Goal: Task Accomplishment & Management: Complete application form

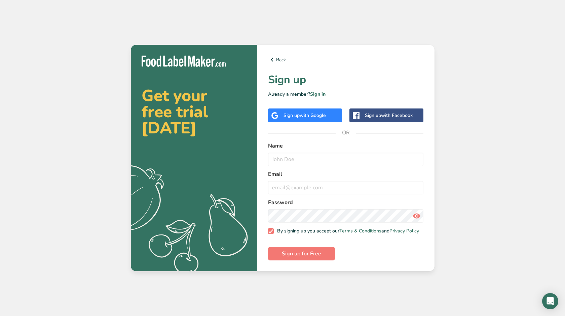
click at [314, 116] on span "with Google" at bounding box center [313, 115] width 26 height 6
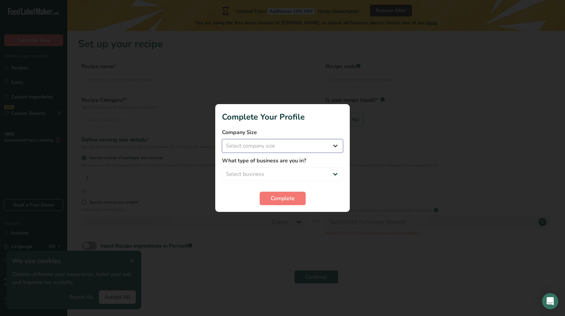
click at [292, 145] on select "Select company size Fewer than 10 Employees 10 to 50 Employees 51 to 500 Employ…" at bounding box center [282, 145] width 121 height 13
select select "2"
click at [222, 139] on select "Select company size Fewer than 10 Employees 10 to 50 Employees 51 to 500 Employ…" at bounding box center [282, 145] width 121 height 13
click at [284, 171] on select "Select business Packaged Food Manufacturer Restaurant & Cafe Bakery Meal Plans …" at bounding box center [282, 173] width 121 height 13
select select "8"
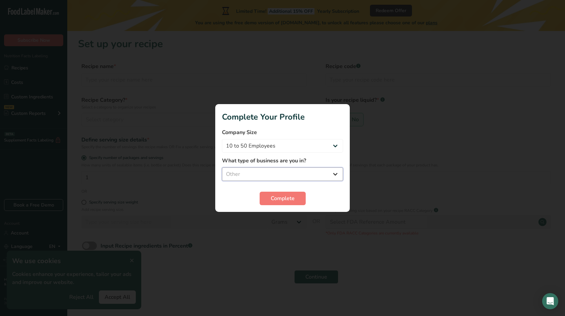
click at [222, 167] on select "Select business Packaged Food Manufacturer Restaurant & Cafe Bakery Meal Plans …" at bounding box center [282, 173] width 121 height 13
click at [291, 199] on span "Complete" at bounding box center [283, 198] width 24 height 8
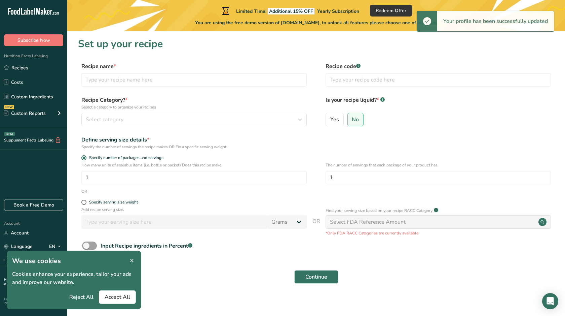
click at [132, 260] on icon at bounding box center [132, 260] width 6 height 9
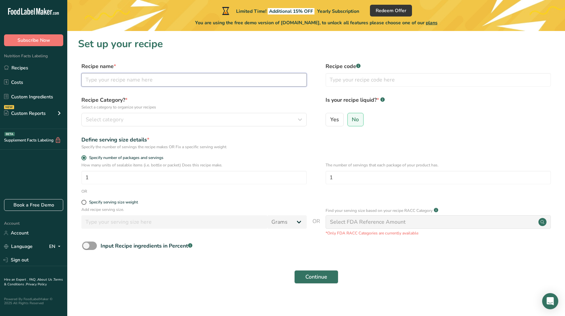
click at [120, 73] on input "text" at bounding box center [193, 79] width 225 height 13
type input "porridge"
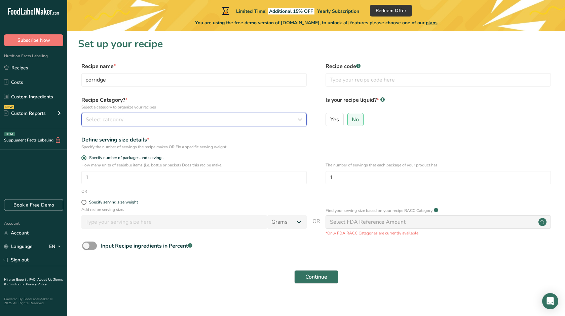
click at [229, 117] on div "Select category" at bounding box center [192, 119] width 213 height 8
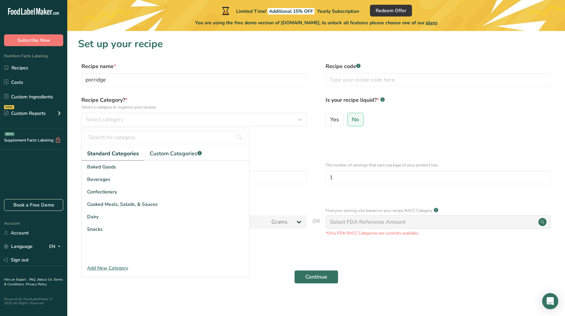
click at [105, 267] on div "Add New Category" at bounding box center [166, 267] width 168 height 7
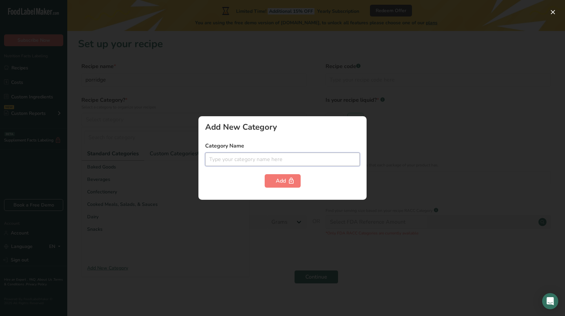
click at [250, 164] on input "text" at bounding box center [282, 158] width 155 height 13
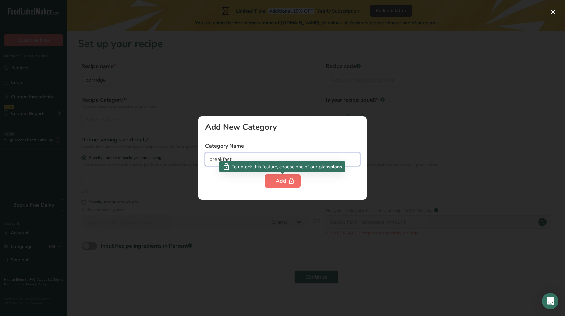
type input "breakfast"
click at [288, 180] on icon "button" at bounding box center [291, 181] width 7 height 10
click at [279, 180] on div "Add" at bounding box center [283, 181] width 14 height 8
click at [273, 180] on button "Add" at bounding box center [283, 180] width 36 height 13
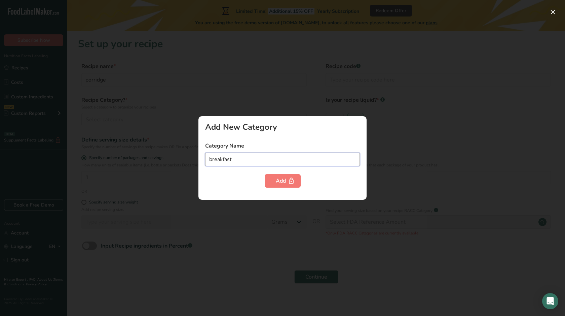
click at [239, 159] on input "breakfast" at bounding box center [282, 158] width 155 height 13
drag, startPoint x: 235, startPoint y: 159, endPoint x: 198, endPoint y: 159, distance: 36.7
click at [198, 159] on div "Add New Category Category Name breakfast Add" at bounding box center [282, 158] width 565 height 316
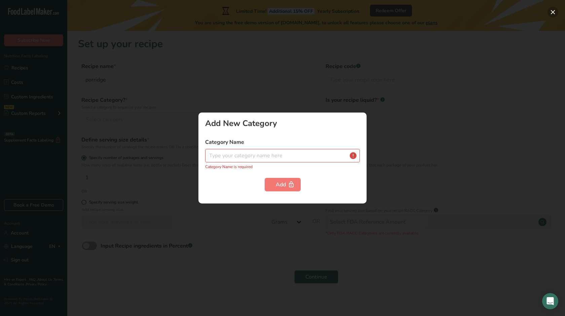
click at [552, 11] on button "button" at bounding box center [553, 12] width 11 height 11
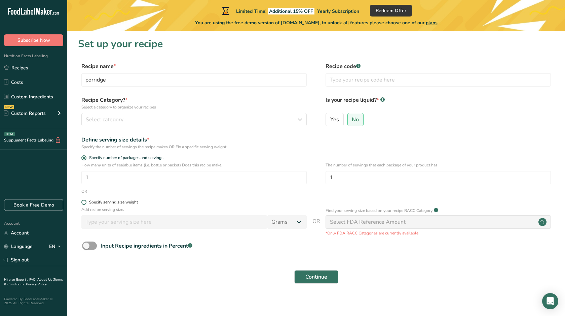
click at [122, 201] on div "Specify serving size weight" at bounding box center [113, 202] width 49 height 5
click at [86, 201] on input "Specify serving size weight" at bounding box center [83, 202] width 4 height 4
radio input "true"
radio input "false"
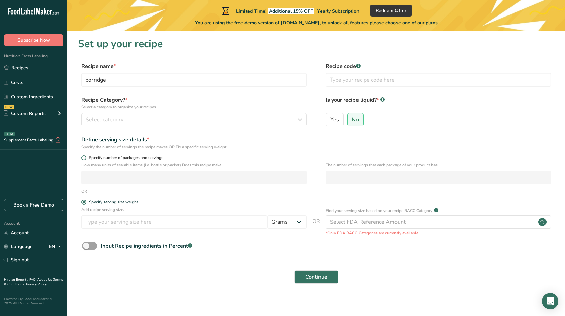
click at [114, 157] on span "Specify number of packages and servings" at bounding box center [124, 157] width 77 height 5
click at [86, 157] on input "Specify number of packages and servings" at bounding box center [83, 157] width 4 height 4
radio input "true"
radio input "false"
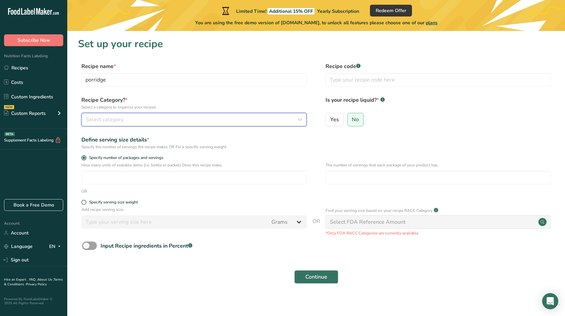
click at [177, 119] on div "Select category" at bounding box center [192, 119] width 213 height 8
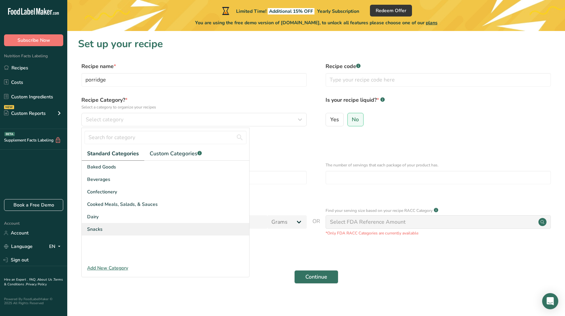
click at [95, 227] on span "Snacks" at bounding box center [94, 228] width 15 height 7
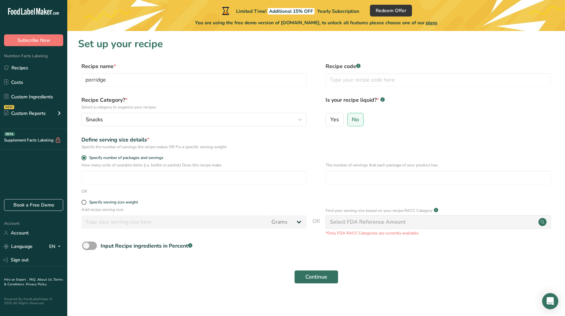
click at [130, 246] on div "Input Recipe ingredients in Percent .a-a{fill:#347362;}.b-a{fill:#fff;}" at bounding box center [147, 246] width 92 height 8
click at [86, 246] on input "Input Recipe ingredients in Percent .a-a{fill:#347362;}.b-a{fill:#fff;}" at bounding box center [84, 245] width 4 height 4
checkbox input "true"
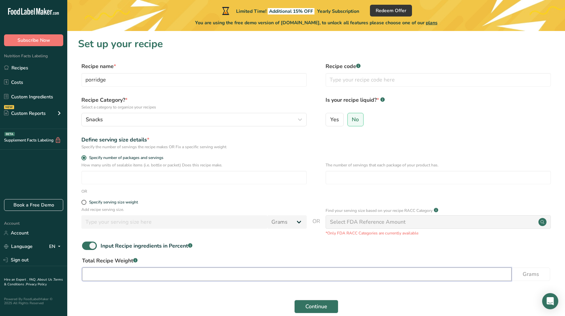
click at [137, 272] on input "number" at bounding box center [297, 273] width 430 height 13
